Goal: Navigation & Orientation: Find specific page/section

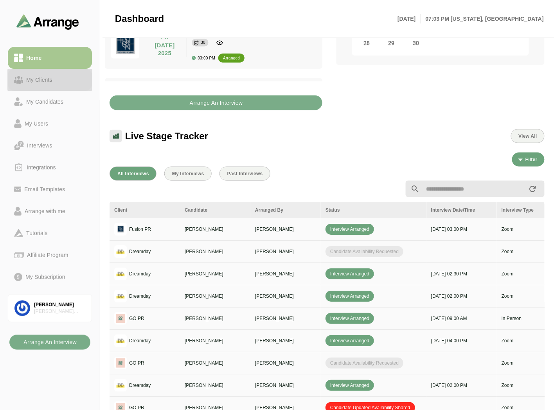
click at [50, 73] on link "My Clients" at bounding box center [50, 80] width 84 height 22
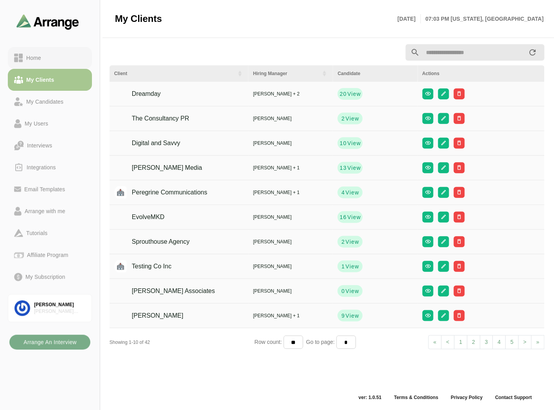
scroll to position [2, 0]
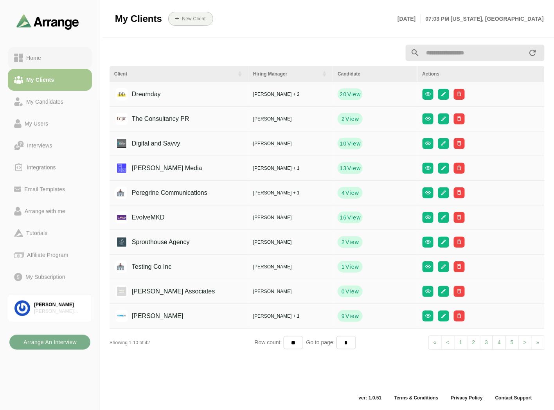
click at [50, 58] on div "Home" at bounding box center [50, 57] width 72 height 9
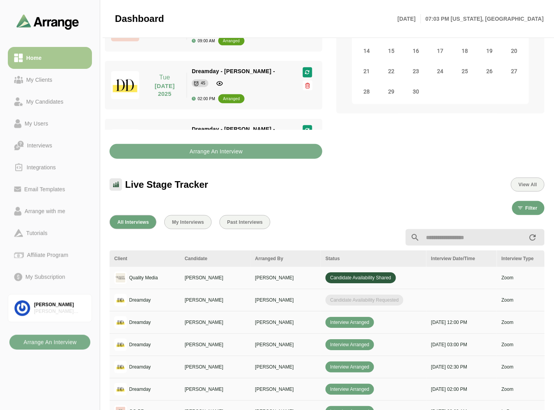
scroll to position [133, 0]
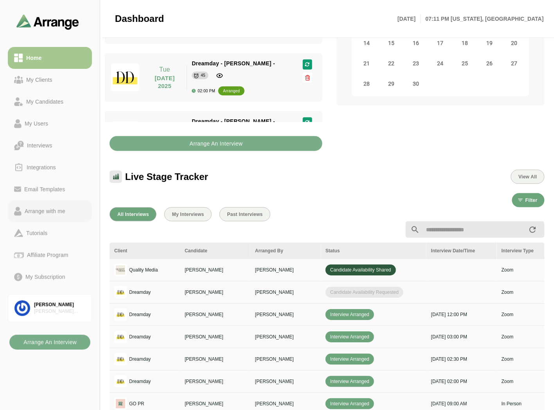
click at [54, 215] on div "Arrange with me" at bounding box center [45, 211] width 47 height 9
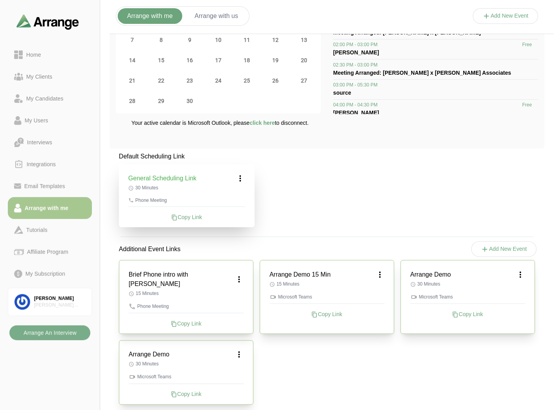
scroll to position [70, 0]
click at [473, 315] on div "Copy Link" at bounding box center [468, 314] width 115 height 8
